Goal: Information Seeking & Learning: Learn about a topic

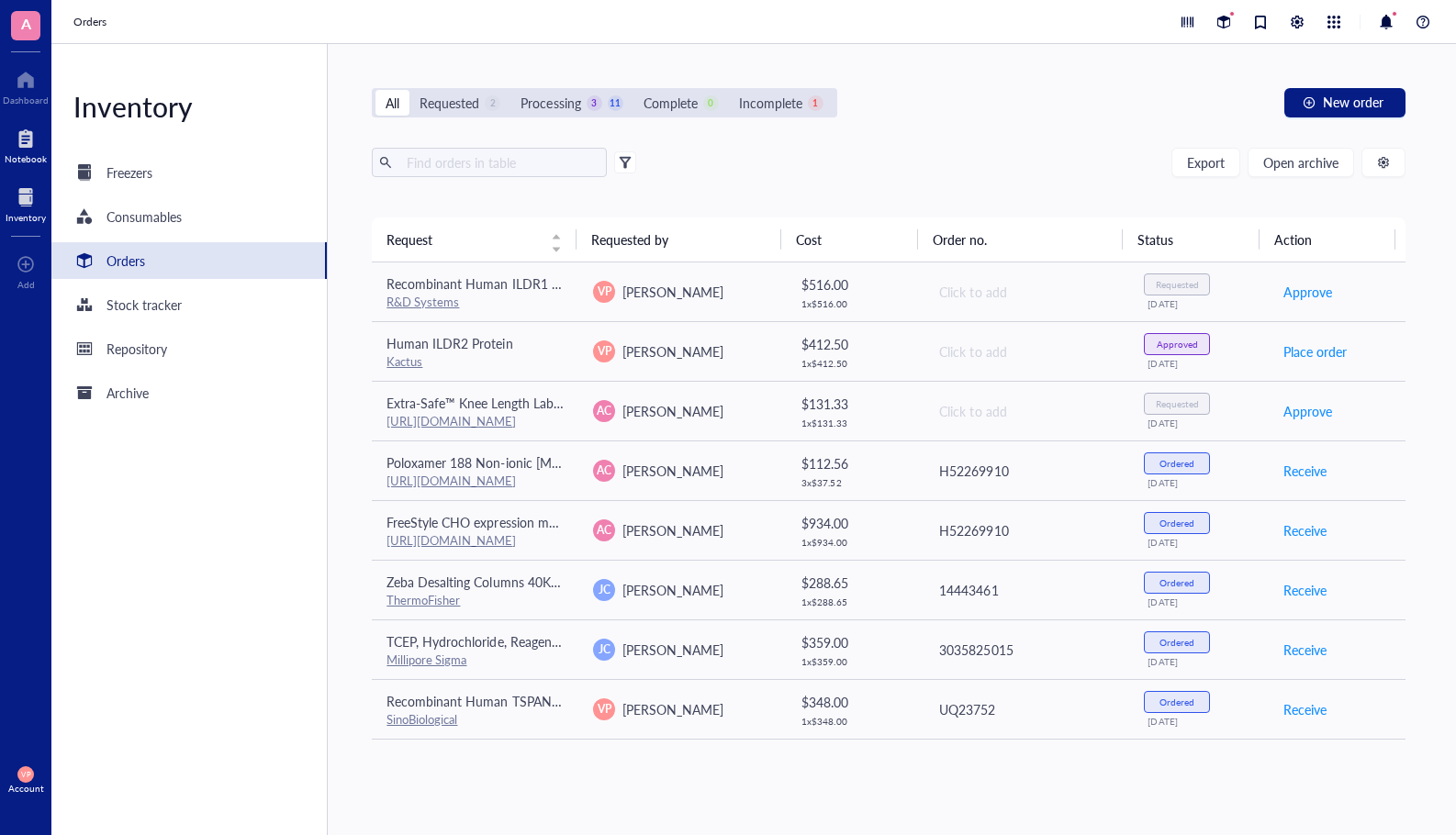
click at [16, 148] on div at bounding box center [26, 139] width 42 height 30
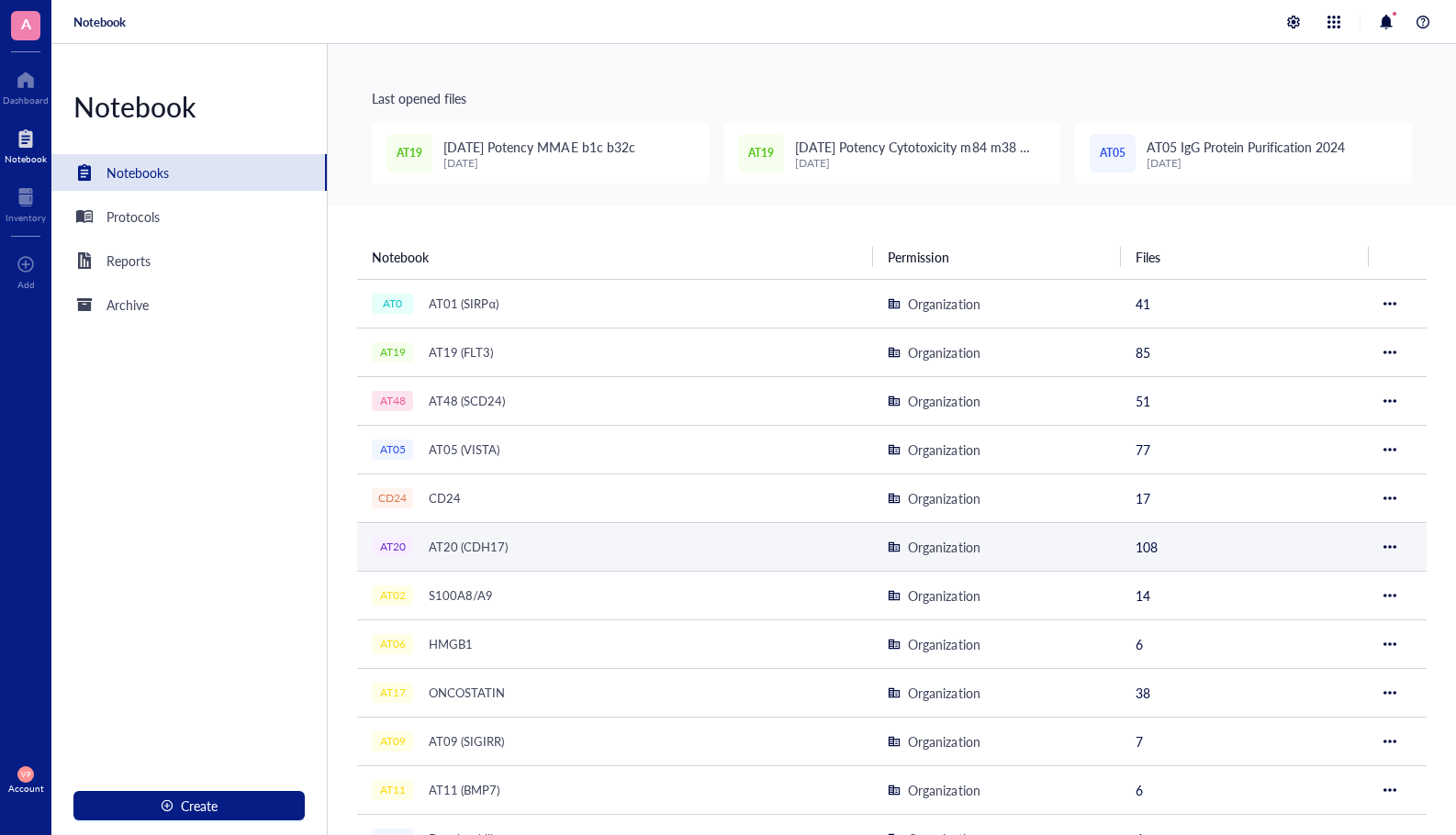
click at [466, 544] on div "AT20 (CDH17)" at bounding box center [468, 547] width 96 height 26
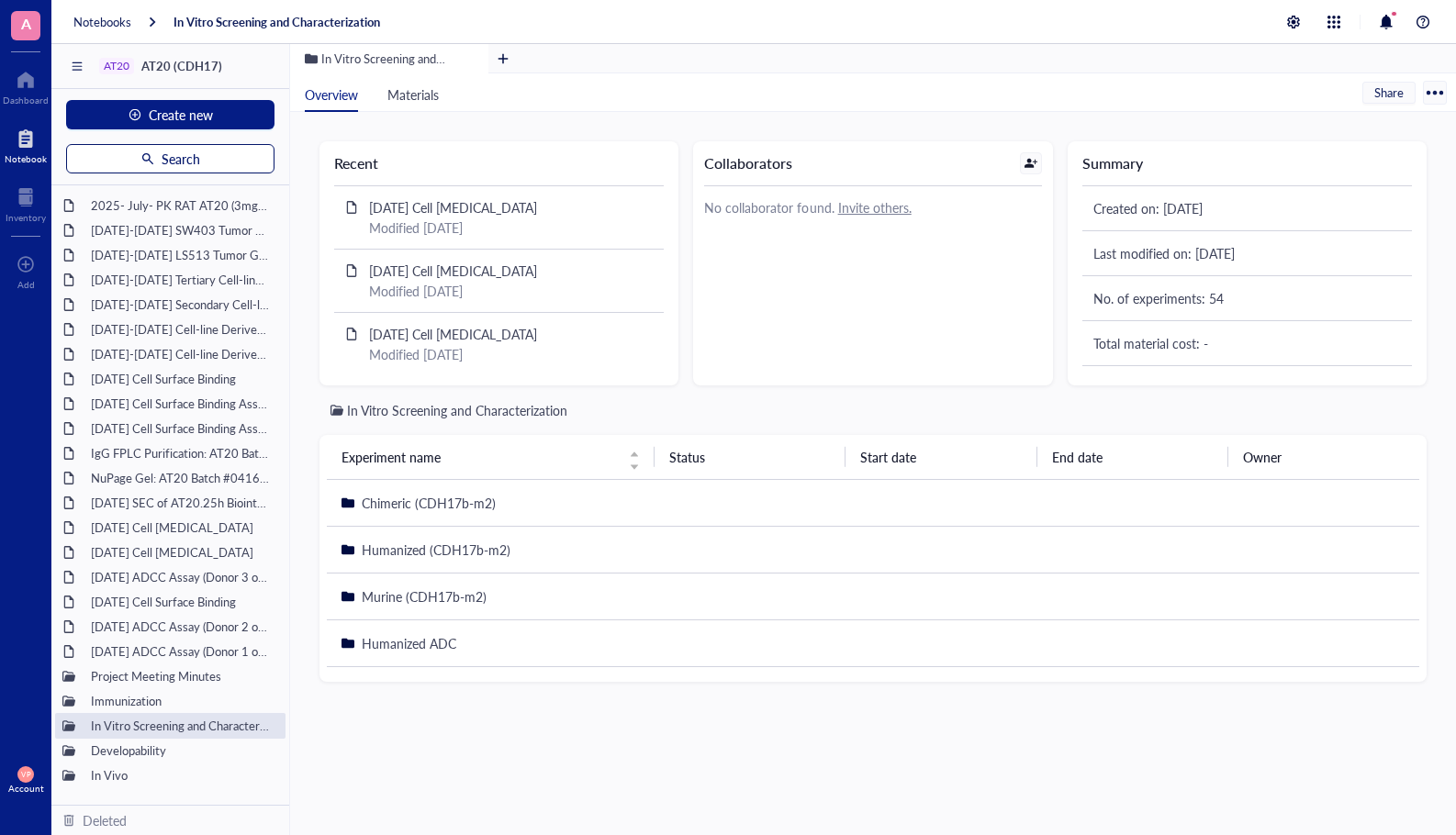
click at [172, 151] on span "Search" at bounding box center [181, 158] width 38 height 15
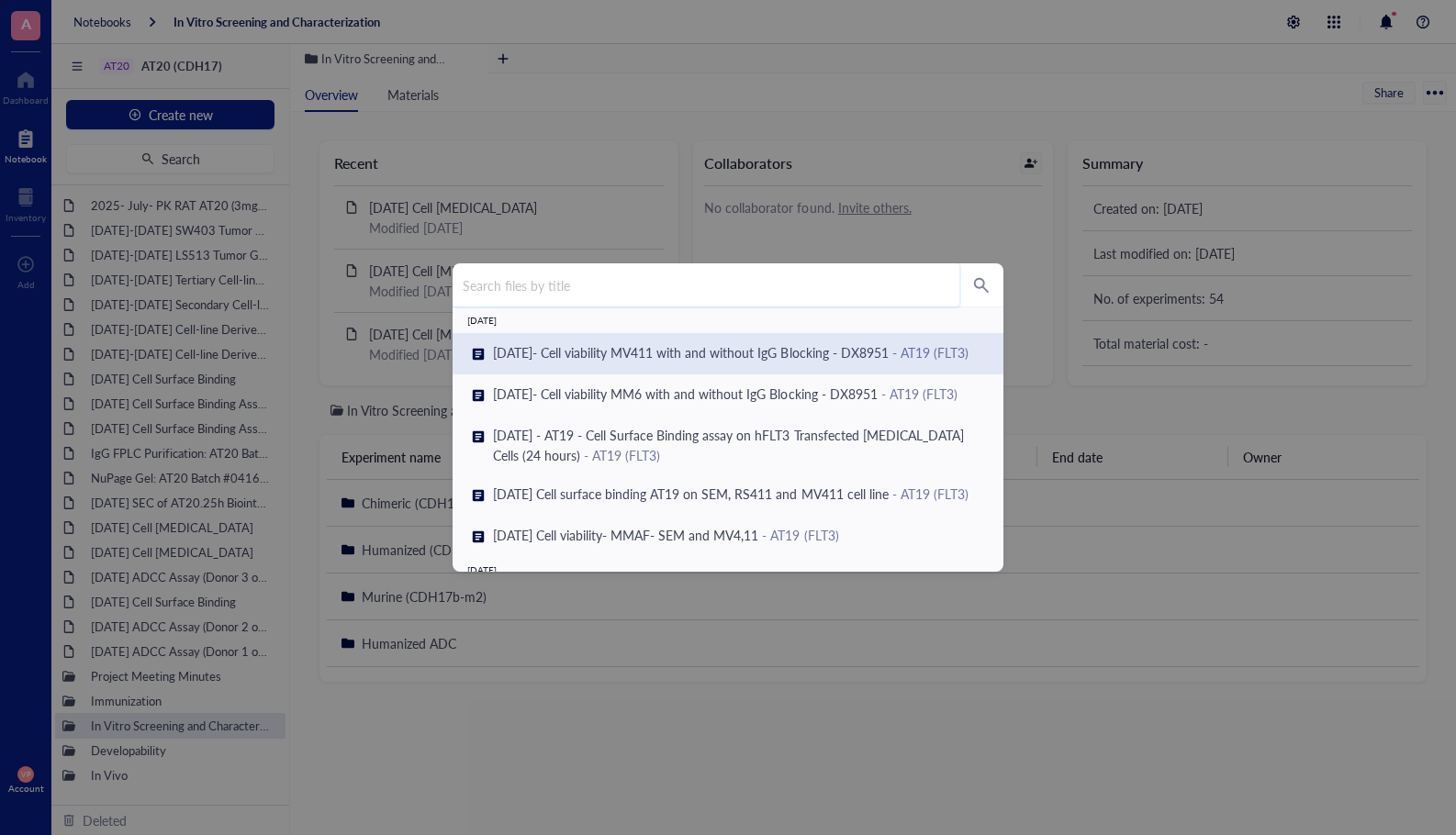
click at [636, 281] on input "search" at bounding box center [705, 285] width 506 height 43
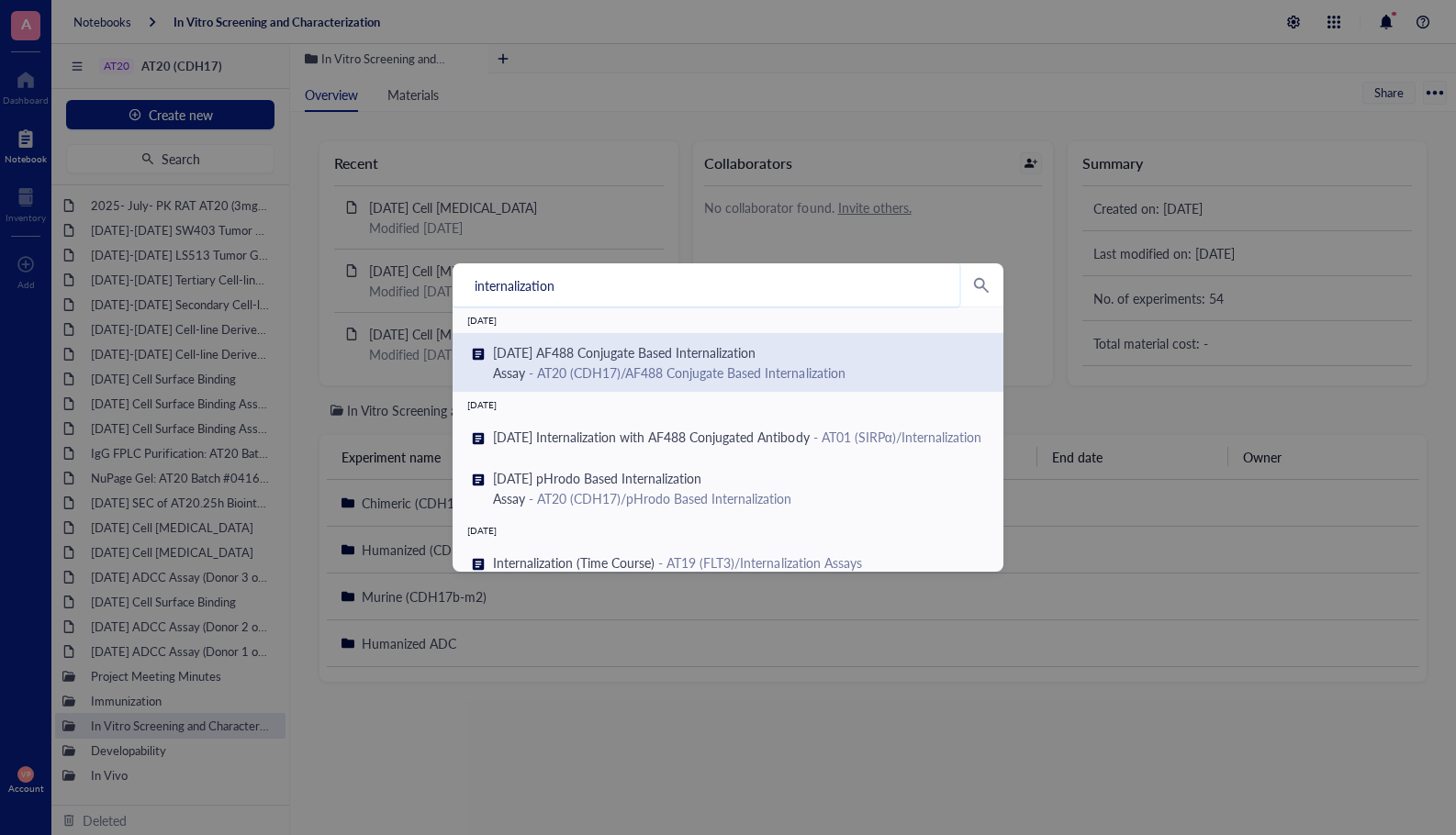
type input "internalization"
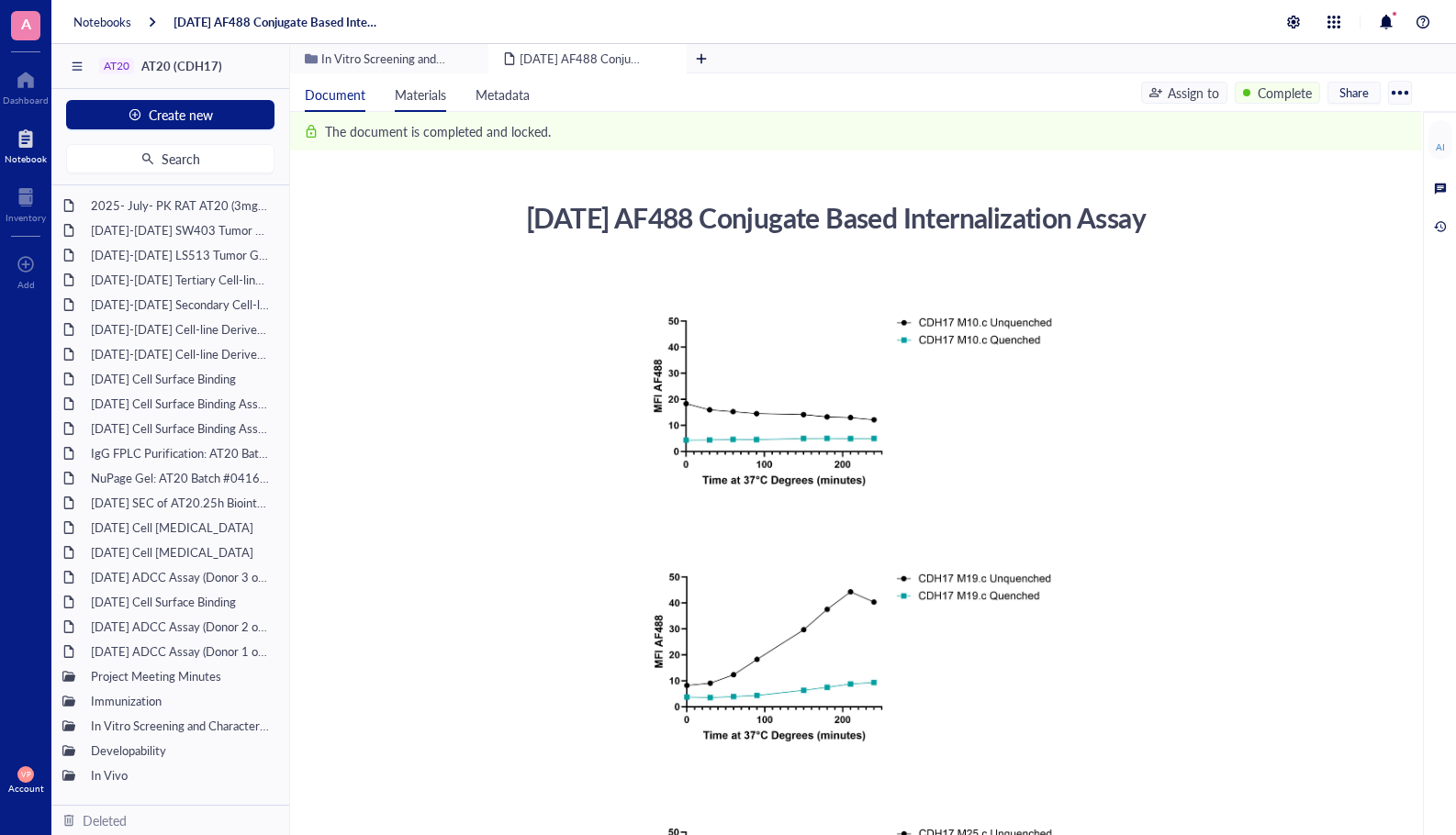
click at [411, 98] on span "Materials" at bounding box center [421, 94] width 51 height 19
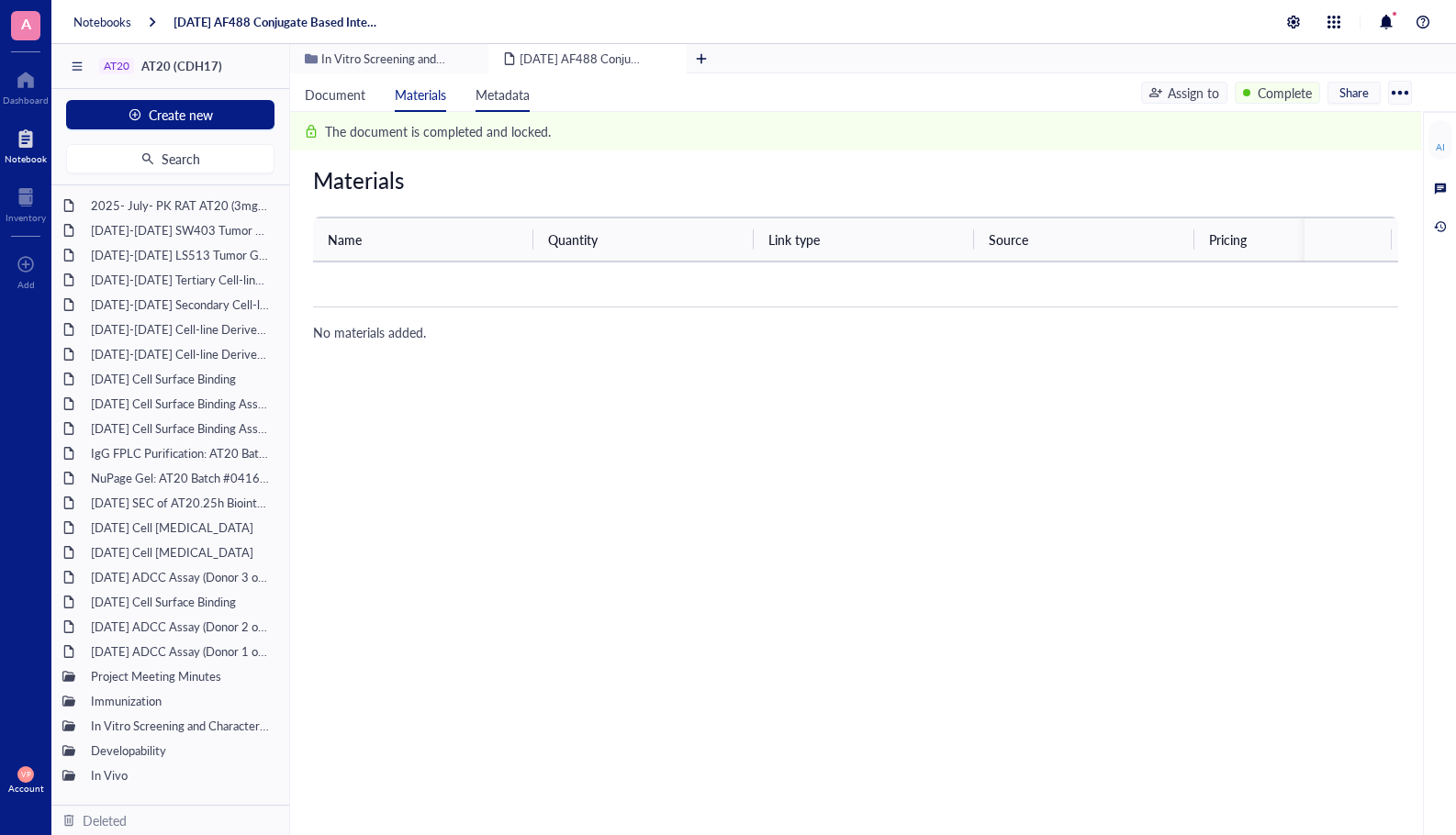
click at [531, 100] on li "Metadata" at bounding box center [502, 92] width 84 height 38
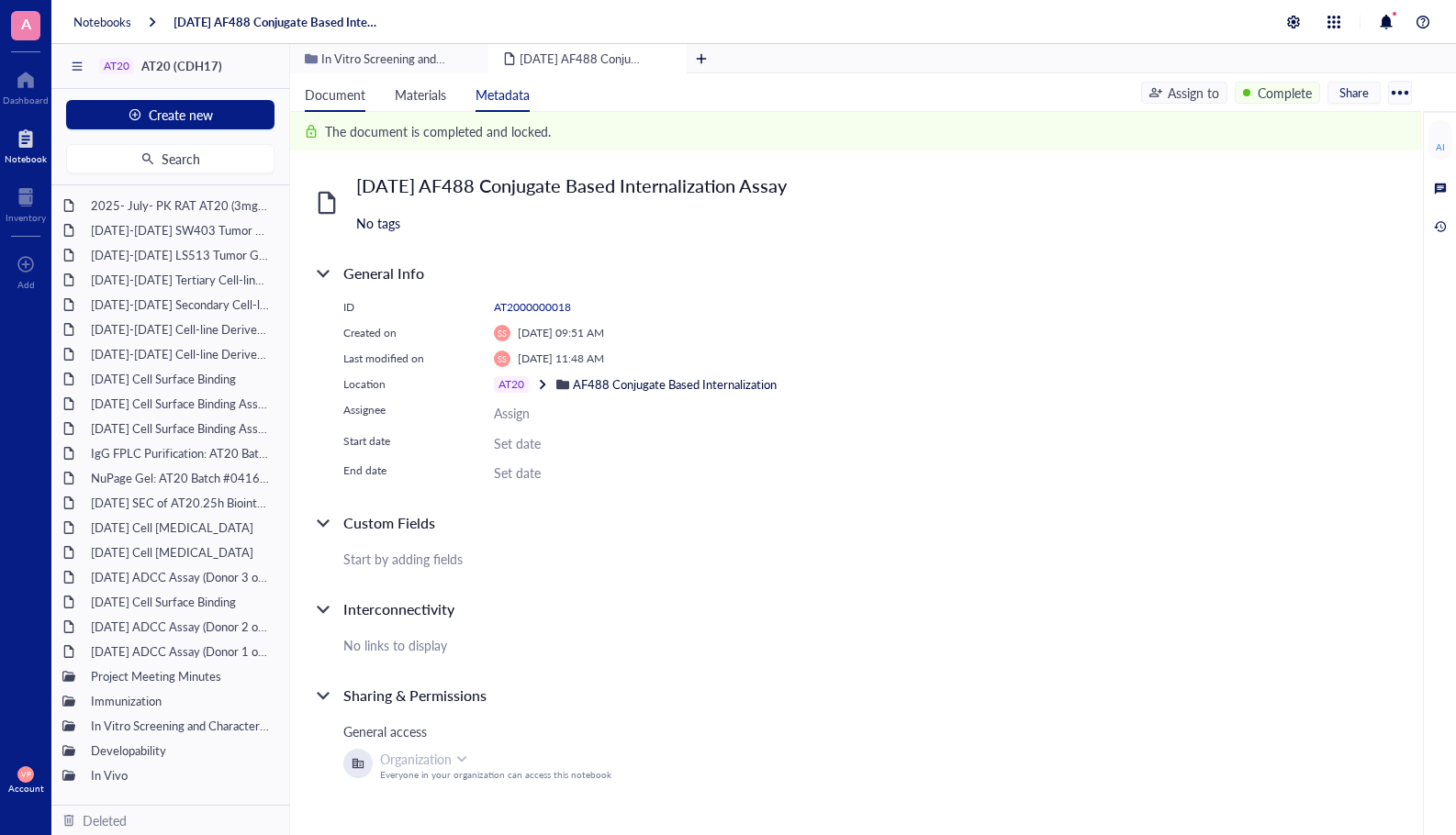
click at [347, 104] on li "Document" at bounding box center [335, 92] width 90 height 38
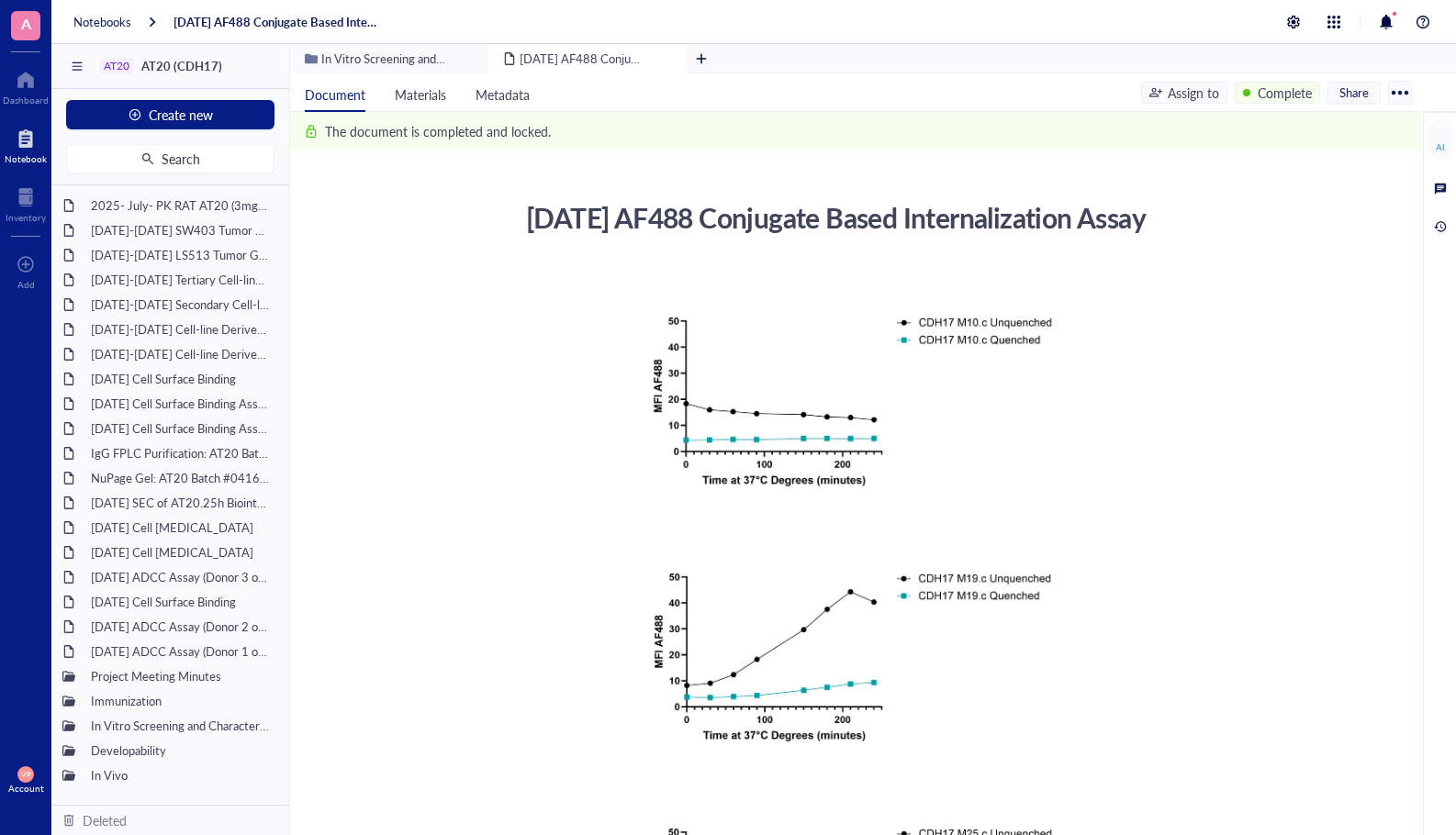
click at [1394, 97] on div at bounding box center [1400, 93] width 30 height 30
click at [504, 93] on span "Metadata" at bounding box center [502, 94] width 54 height 19
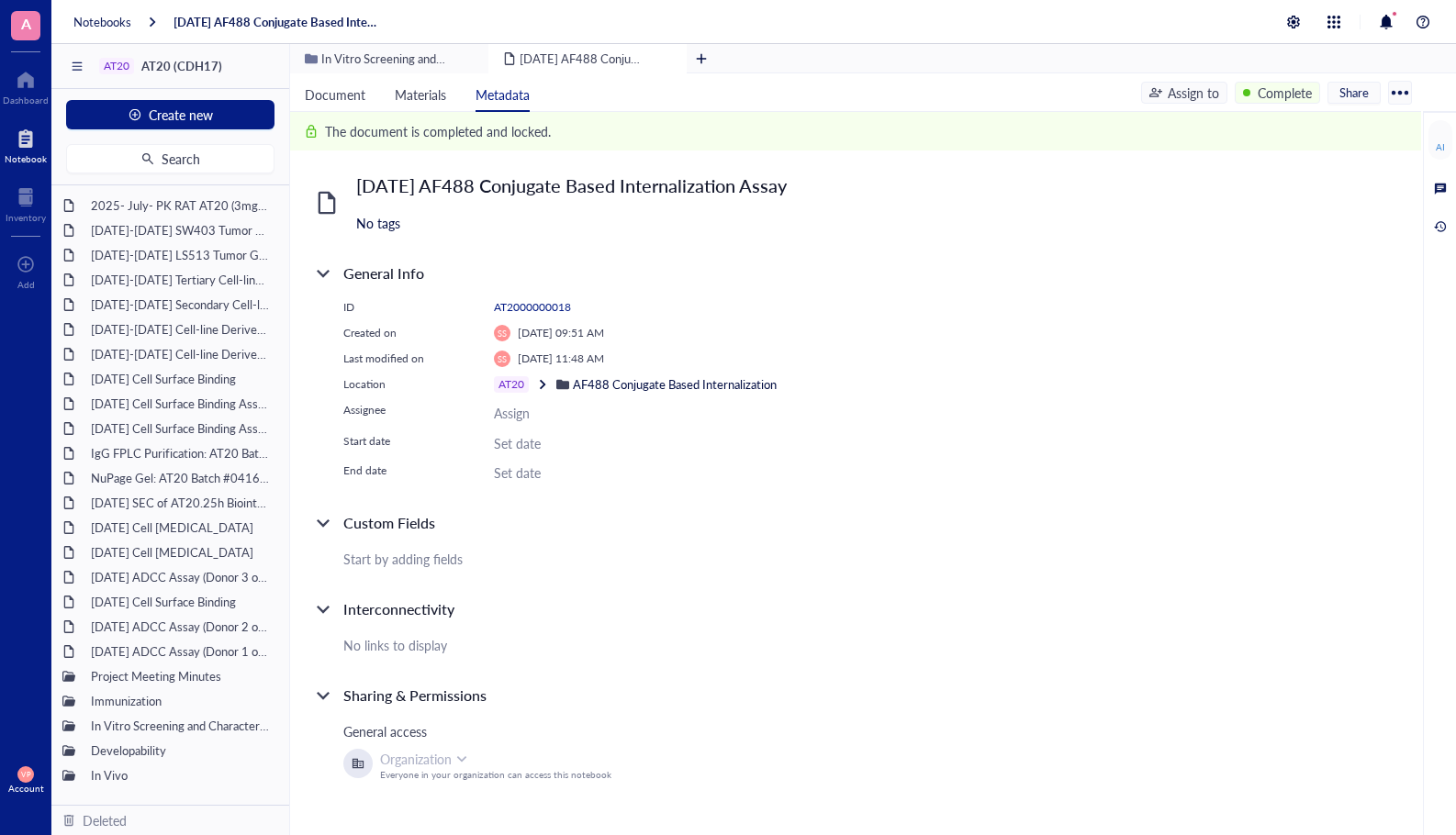
click at [324, 205] on div at bounding box center [327, 202] width 52 height 52
click at [419, 187] on div "[DATE] AF488 Conjugate Based Internalization Assay" at bounding box center [572, 186] width 430 height 26
click at [331, 82] on li "Document" at bounding box center [335, 92] width 90 height 38
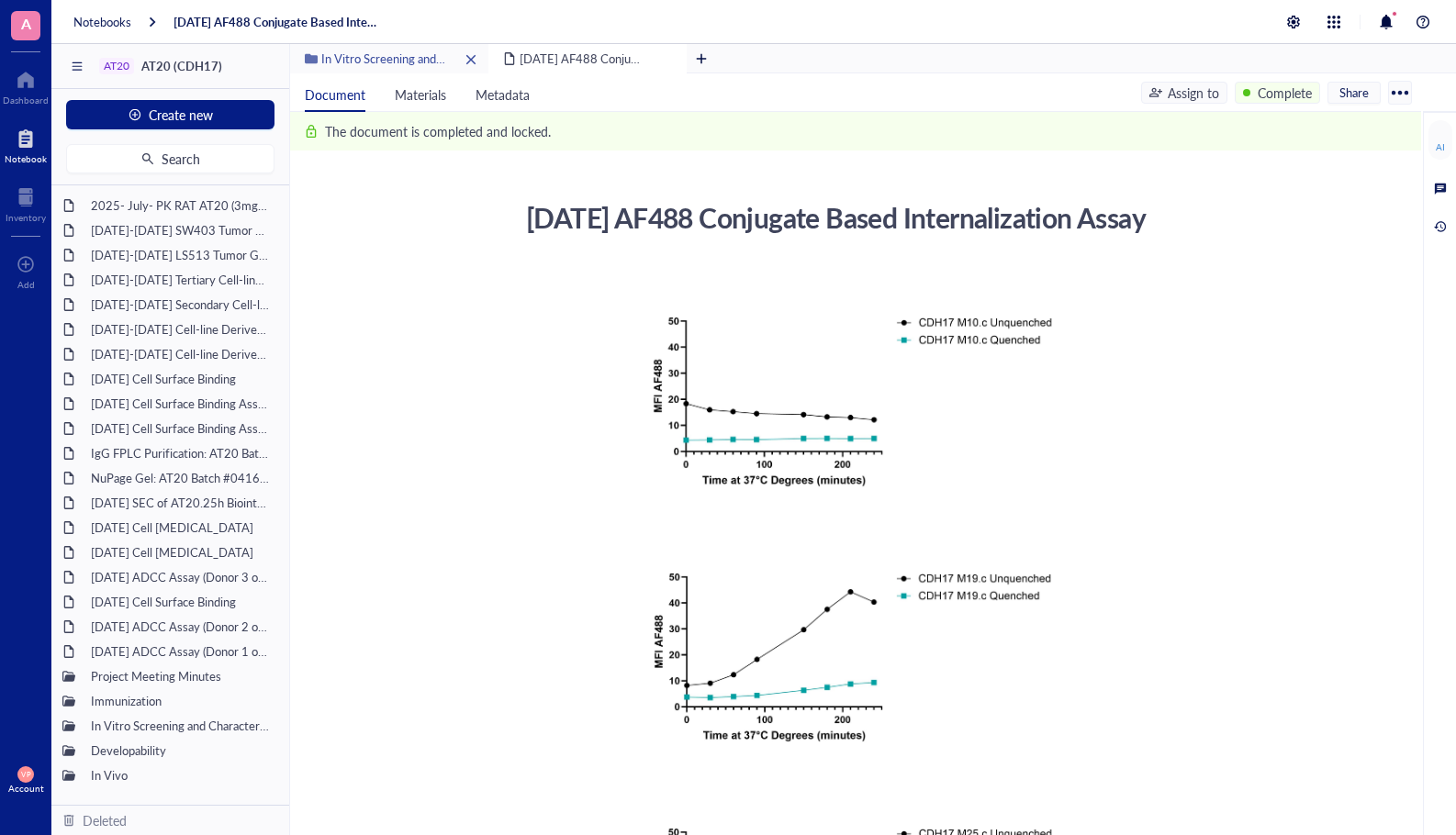
click at [376, 63] on span "In Vitro Screening and Characterization" at bounding box center [423, 58] width 203 height 18
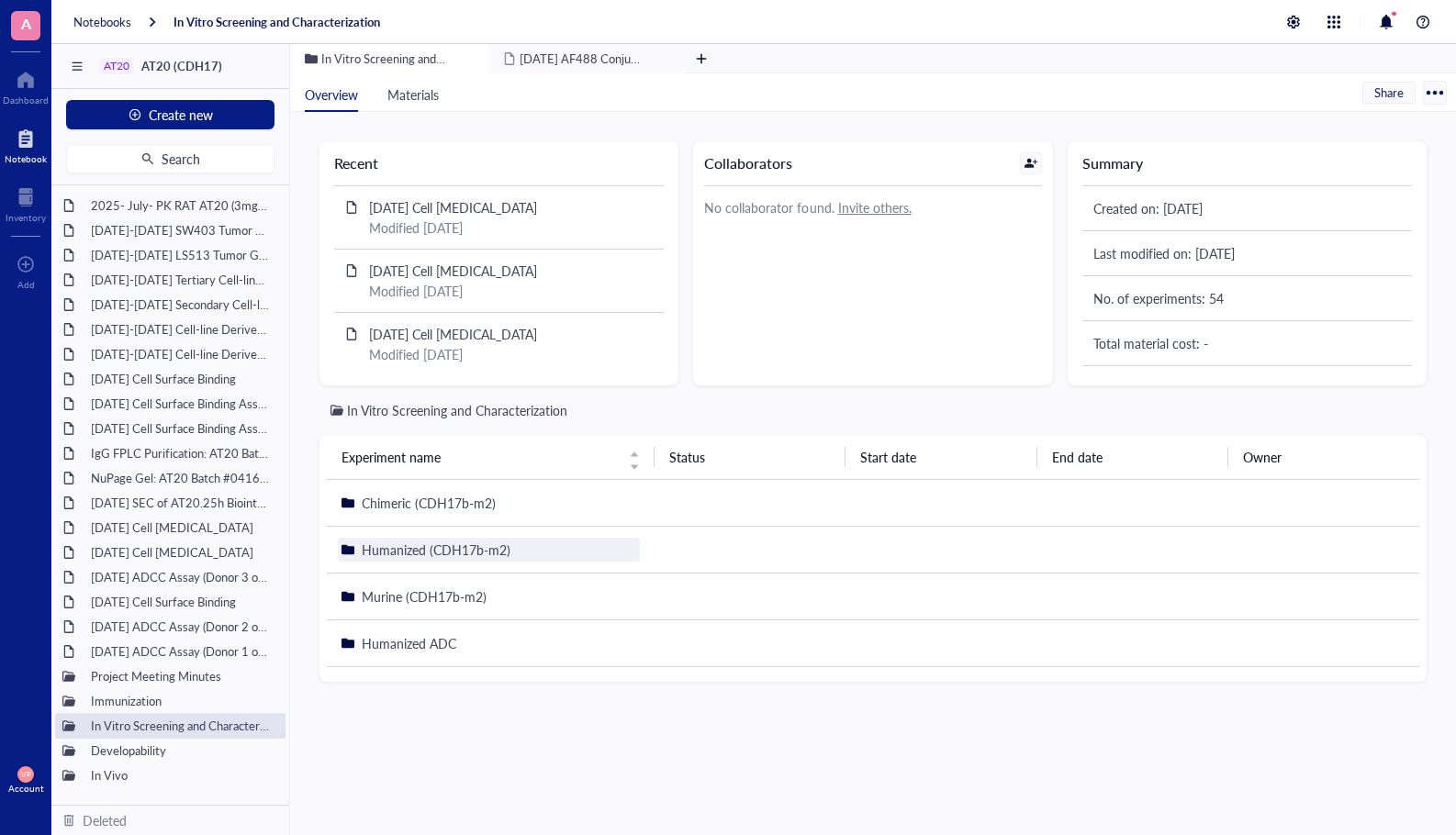
click at [426, 544] on span "Humanized (CDH17b-m2)" at bounding box center [435, 550] width 149 height 19
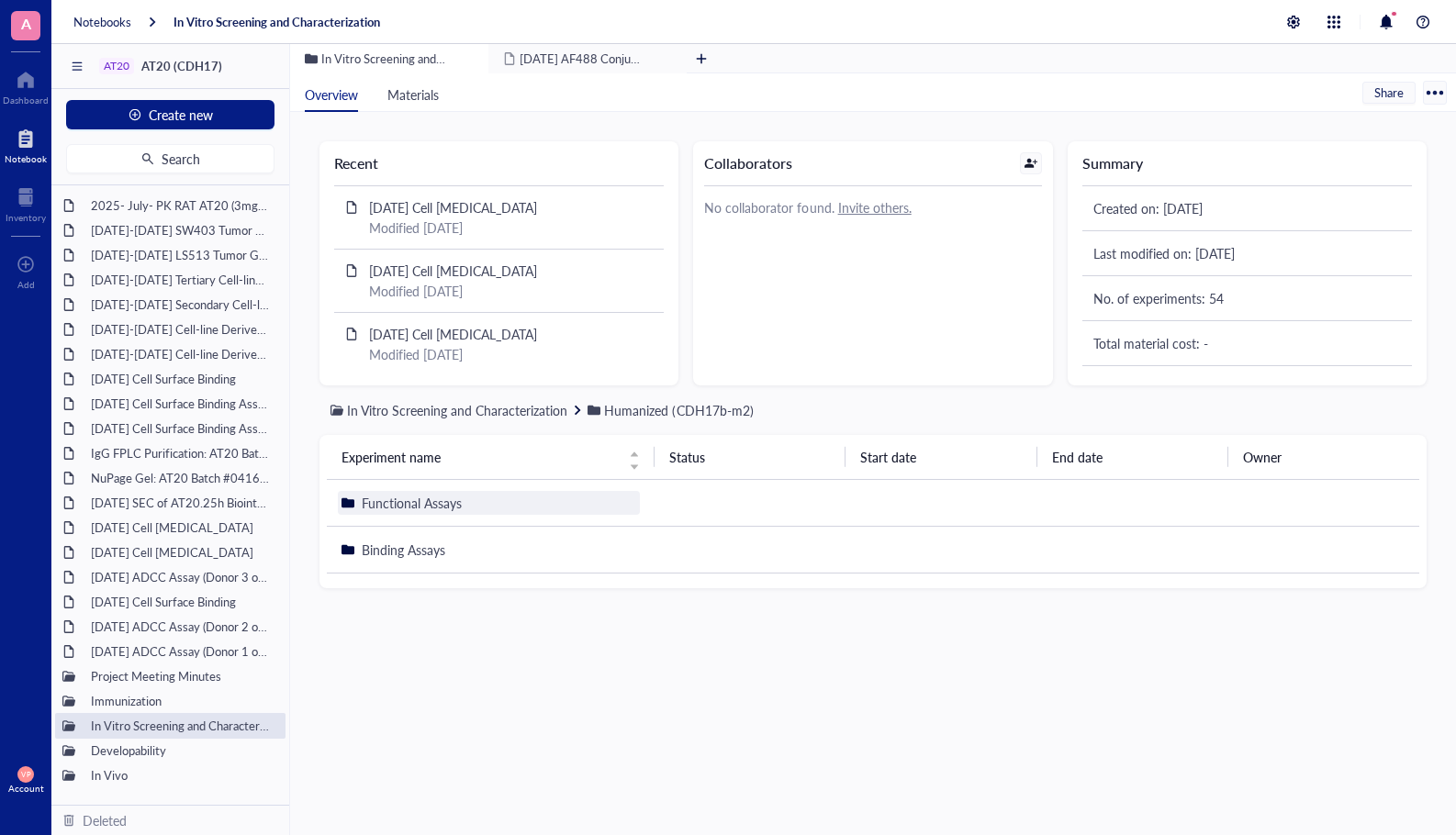
click at [440, 506] on span "Functional Assays" at bounding box center [411, 502] width 100 height 19
